Goal: Information Seeking & Learning: Understand process/instructions

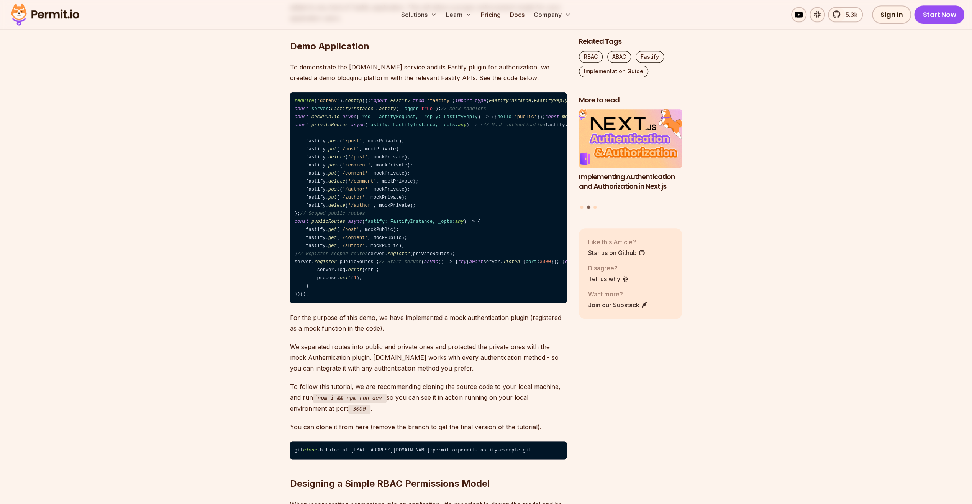
scroll to position [728, 0]
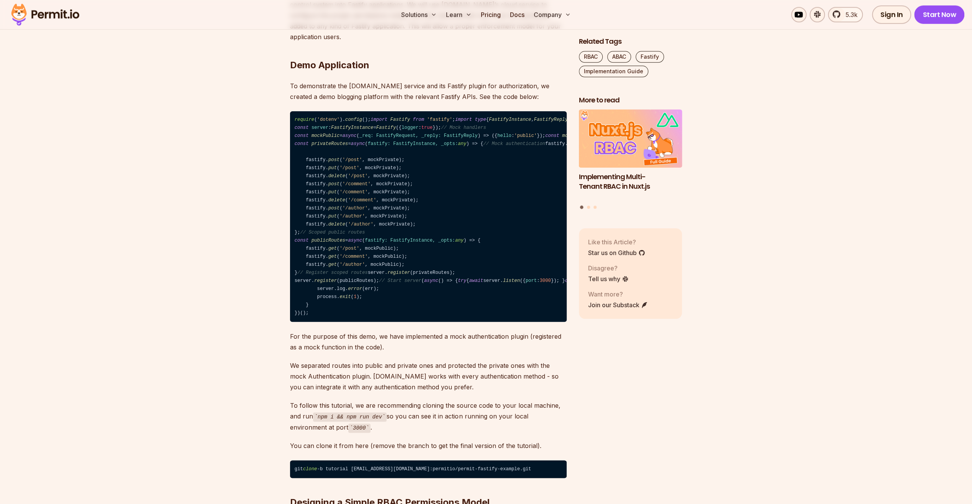
click at [431, 322] on code "require ( 'dotenv' ). config (); import Fastify from 'fastify' ; import type { …" at bounding box center [428, 216] width 277 height 211
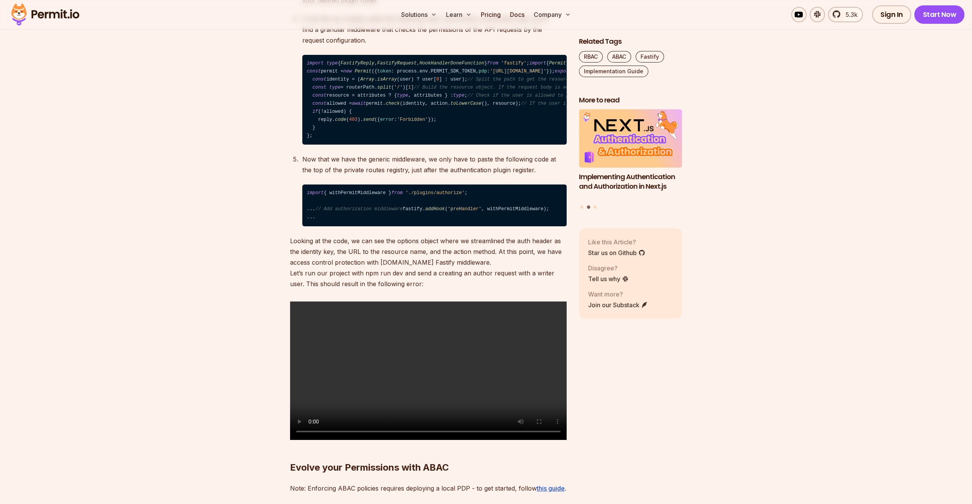
scroll to position [2875, 0]
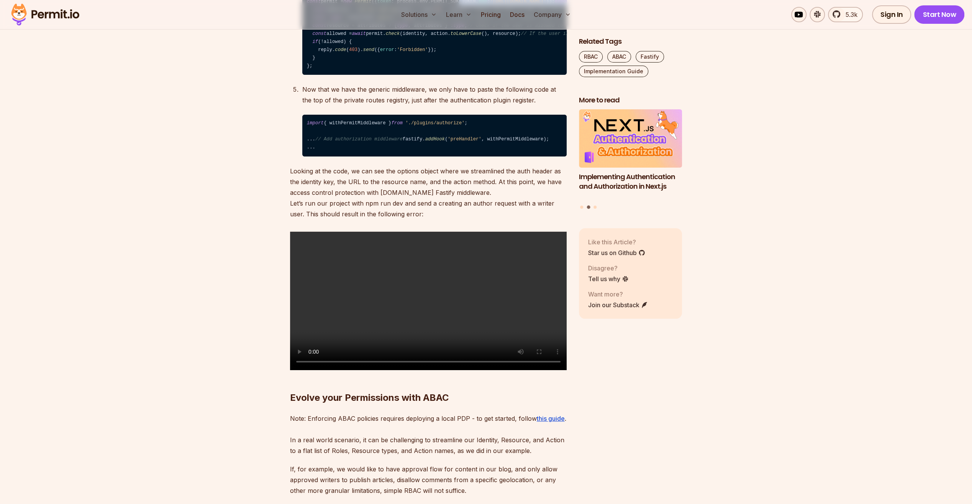
drag, startPoint x: 387, startPoint y: 202, endPoint x: 374, endPoint y: 233, distance: 33.3
click at [374, 75] on code "import type { FastifyReply , FastifyRequest , HookHandlerDoneFunction } from 'f…" at bounding box center [434, 30] width 264 height 90
drag, startPoint x: 374, startPoint y: 233, endPoint x: 358, endPoint y: 231, distance: 15.8
click at [591, 4] on span "withPermitMiddleware" at bounding box center [619, 1] width 56 height 5
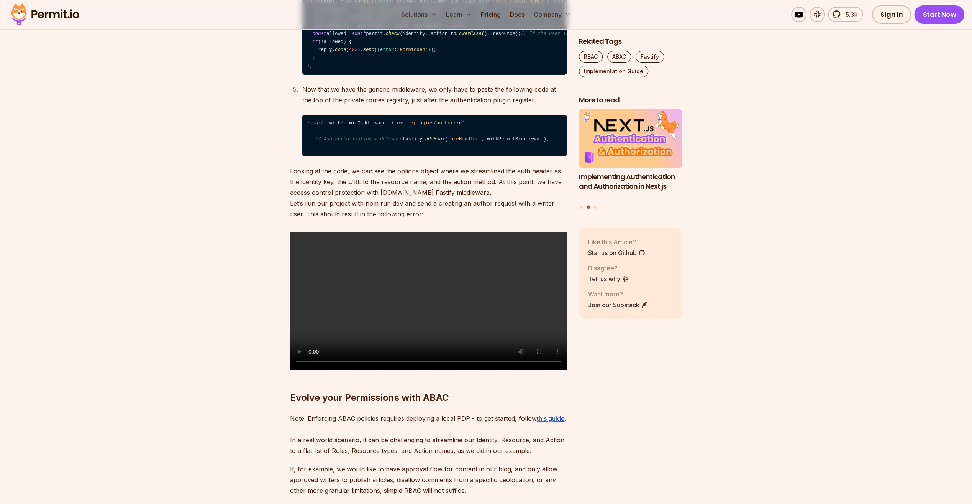
click at [379, 75] on code "import type { FastifyReply , FastifyRequest , HookHandlerDoneFunction } from 'f…" at bounding box center [434, 30] width 264 height 90
click at [591, 4] on span "withPermitMiddleware" at bounding box center [619, 1] width 56 height 5
copy code "withPermitMiddleware"
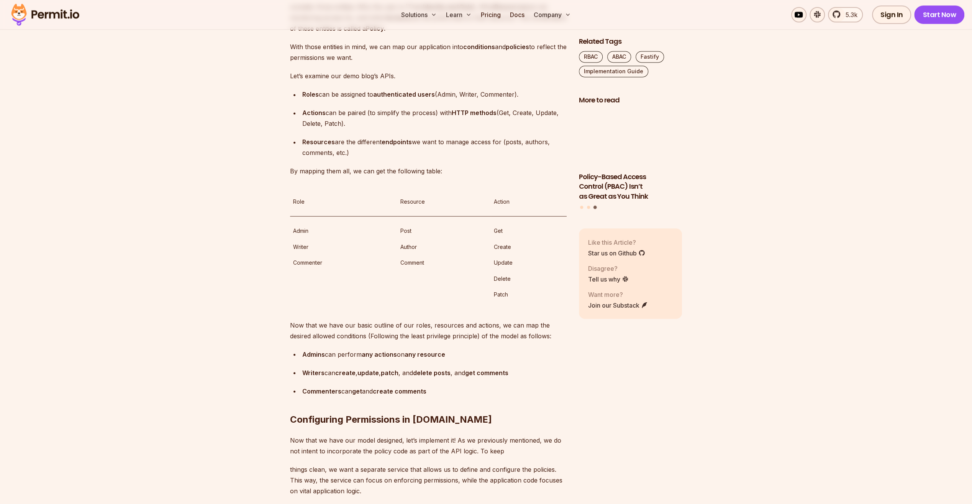
scroll to position [1199, 0]
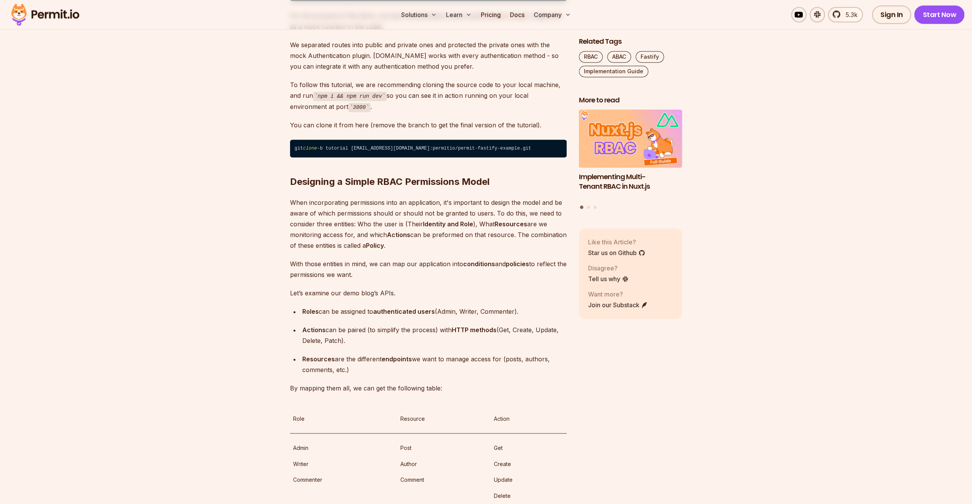
scroll to position [893, 0]
